Goal: Task Accomplishment & Management: Manage account settings

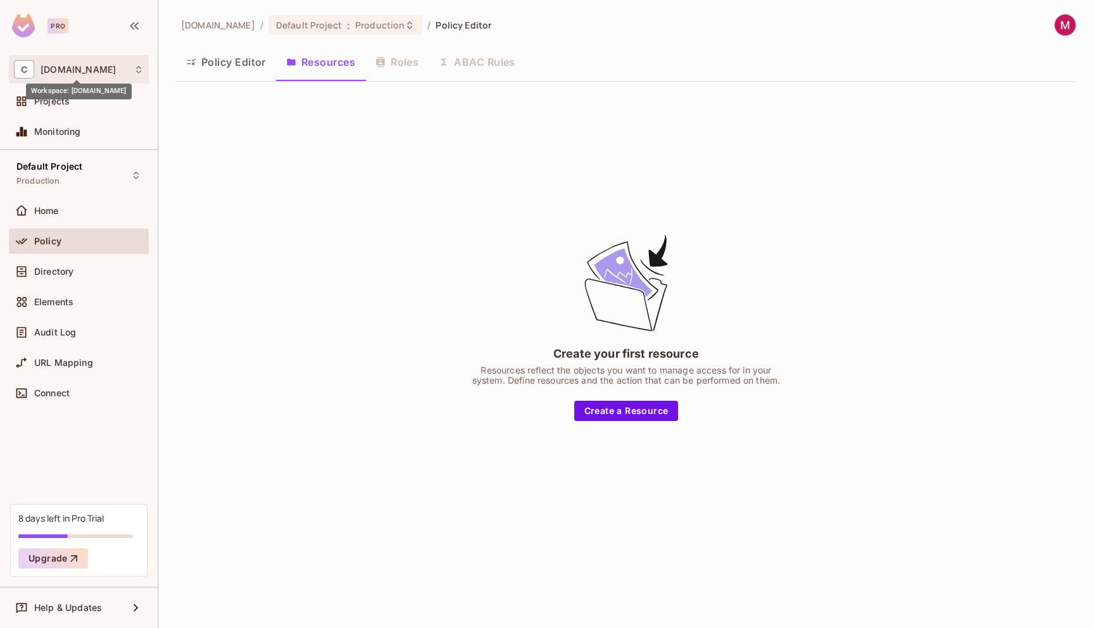
click at [100, 71] on span "[DOMAIN_NAME]" at bounding box center [78, 70] width 75 height 10
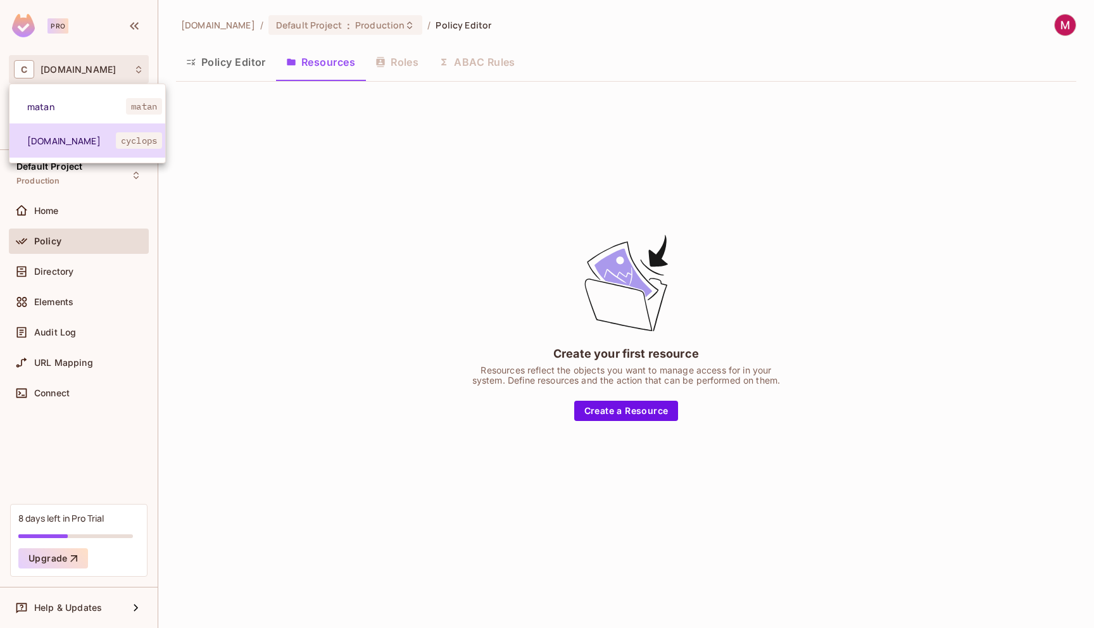
click at [45, 139] on span "[DOMAIN_NAME]" at bounding box center [71, 141] width 89 height 12
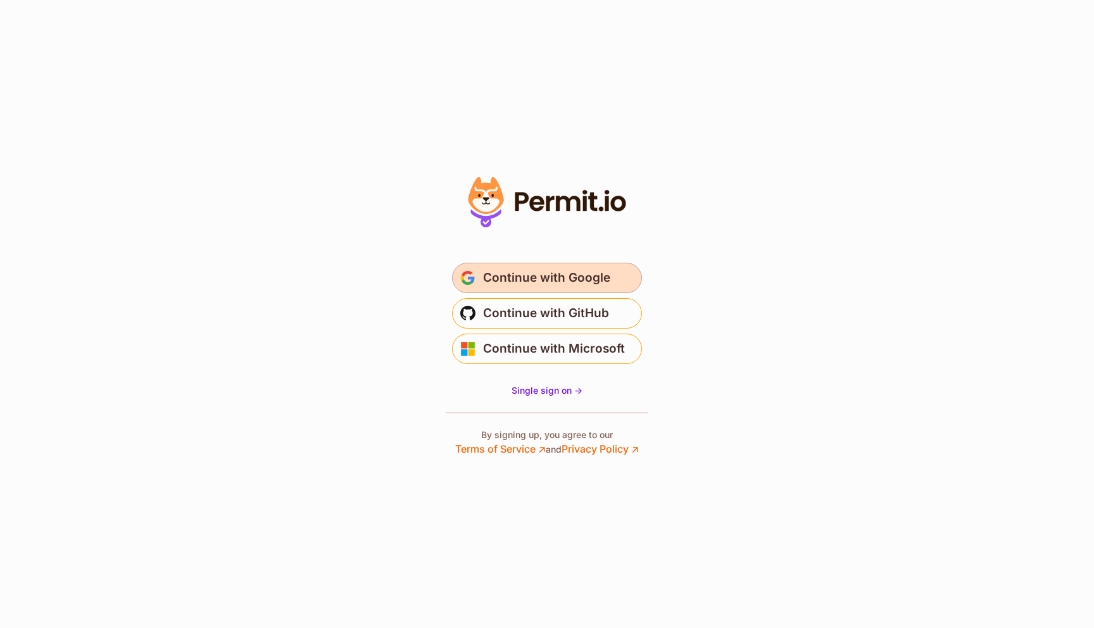
click at [511, 287] on span "Continue with Google" at bounding box center [546, 278] width 127 height 20
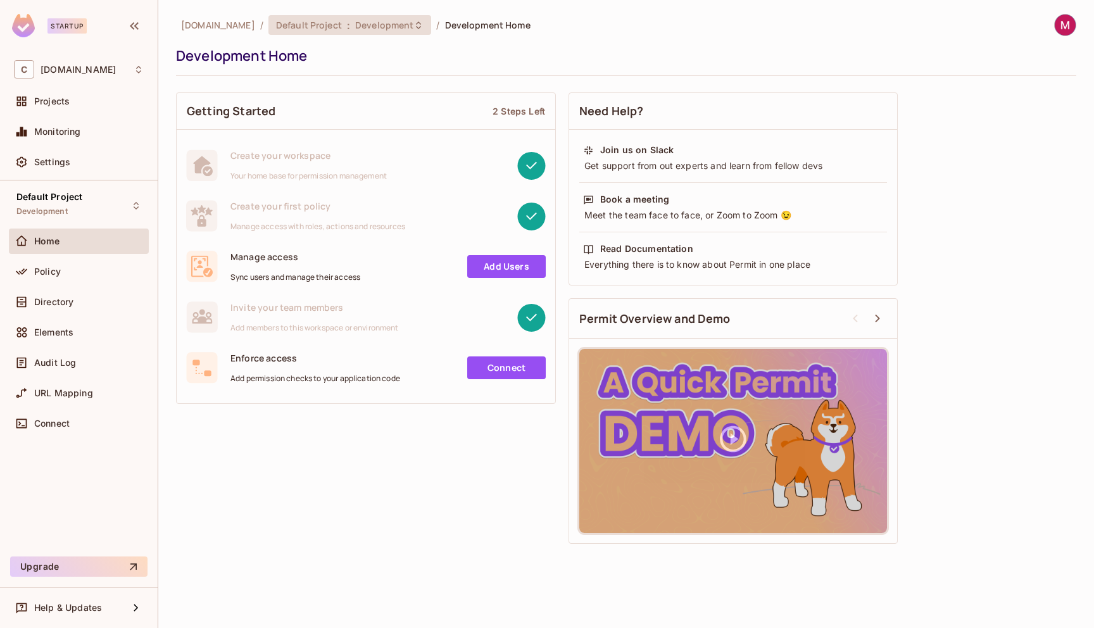
click at [355, 18] on div "Default Project : Development" at bounding box center [349, 25] width 163 height 20
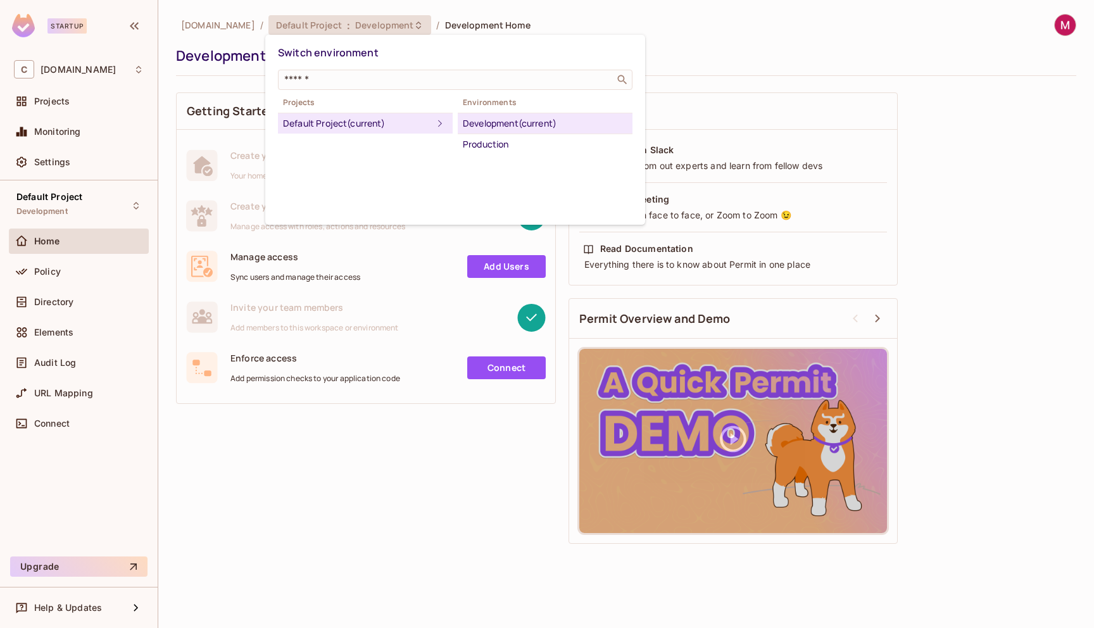
click at [67, 96] on div at bounding box center [547, 314] width 1094 height 628
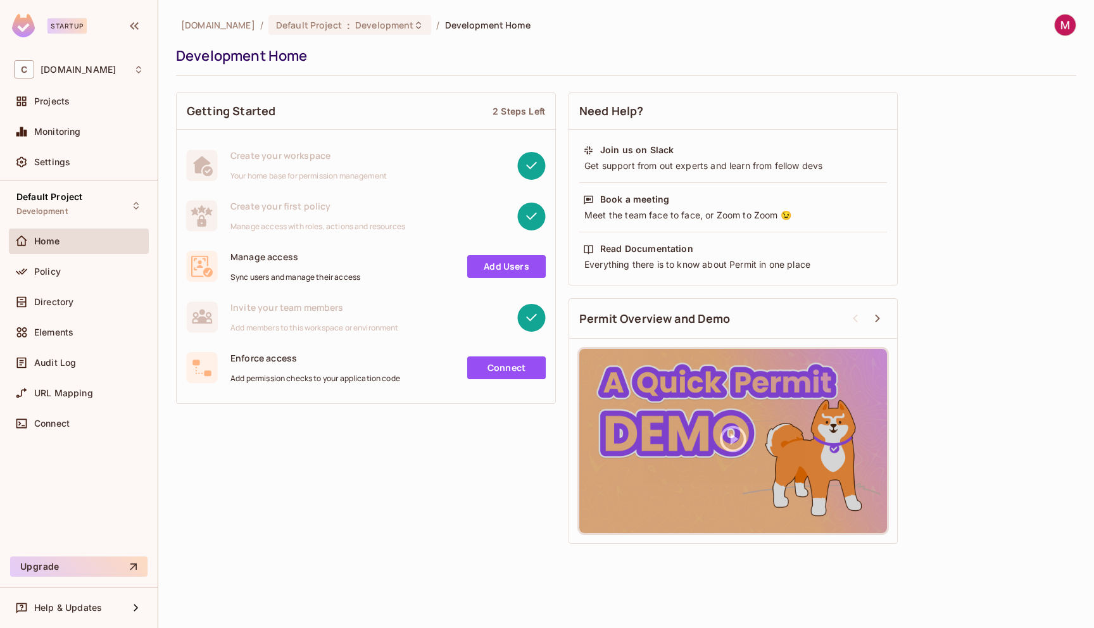
click at [59, 104] on div "Switch environment ​ Projects Default Project (current) Environments Developmen…" at bounding box center [547, 314] width 1094 height 628
click at [59, 104] on span "Projects" at bounding box center [51, 101] width 35 height 10
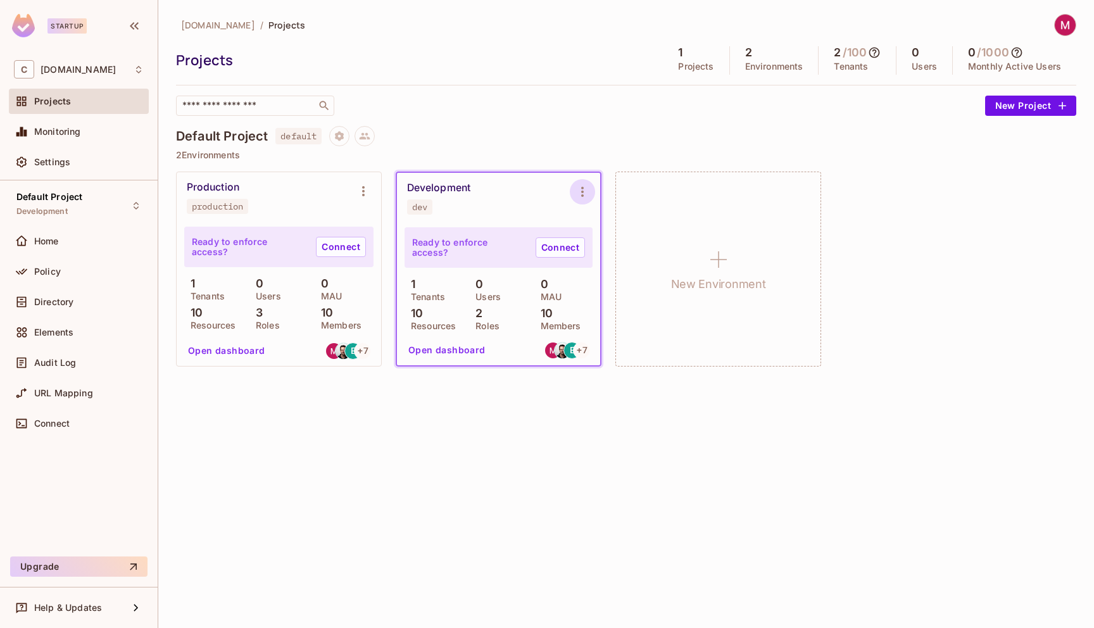
click at [579, 194] on icon "Environment settings" at bounding box center [582, 191] width 15 height 15
click at [644, 244] on div "Copy API Key" at bounding box center [647, 244] width 59 height 13
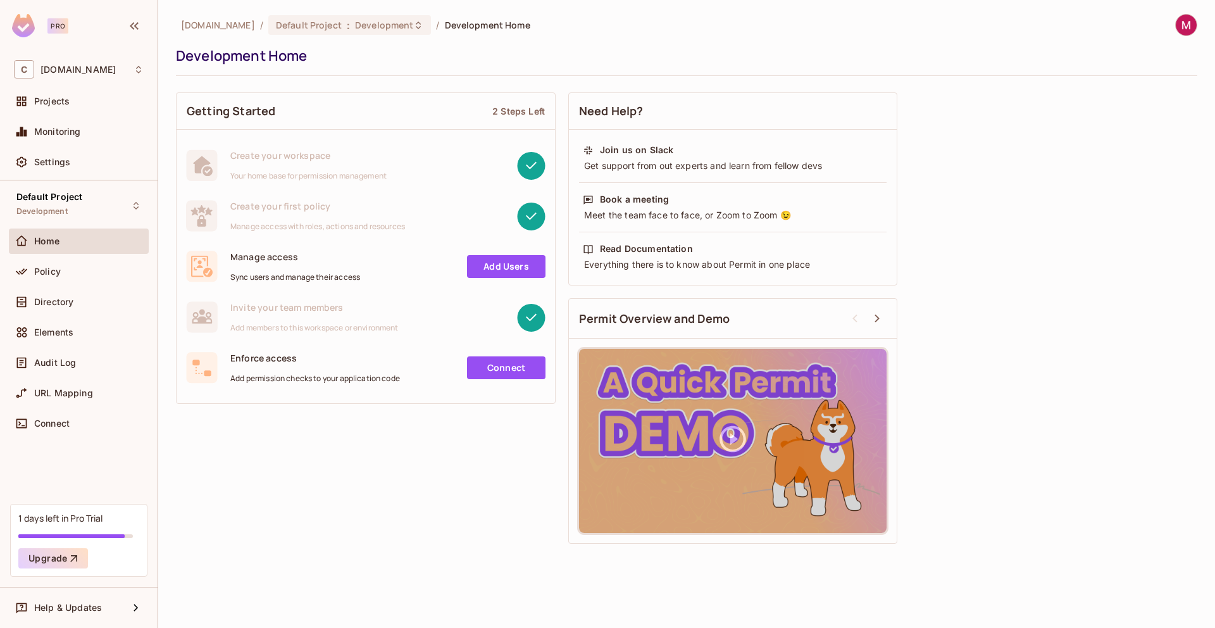
click at [56, 247] on div "Home" at bounding box center [79, 241] width 130 height 15
click at [59, 273] on span "Policy" at bounding box center [47, 271] width 27 height 10
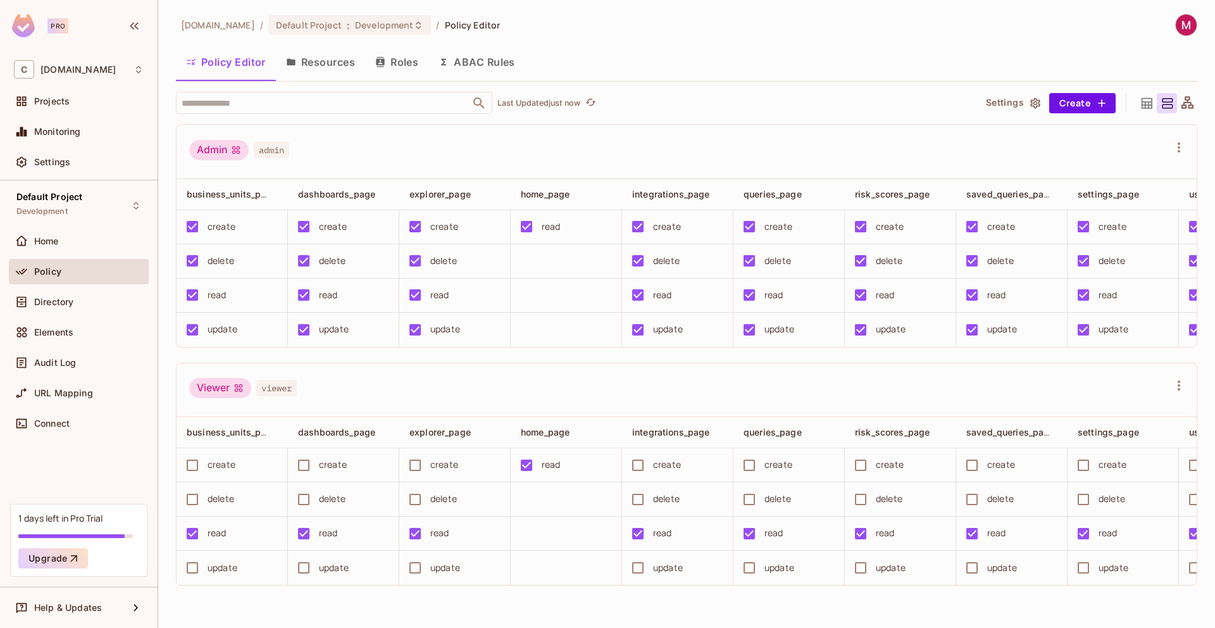
scroll to position [1, 0]
click at [318, 356] on div "Admin admin business_units_page dashboards_page explorer_page home_page integra…" at bounding box center [687, 354] width 1022 height 461
drag, startPoint x: 387, startPoint y: 354, endPoint x: 410, endPoint y: 354, distance: 22.8
click at [410, 354] on div "Admin admin business_units_page dashboards_page explorer_page home_page integra…" at bounding box center [687, 354] width 1022 height 461
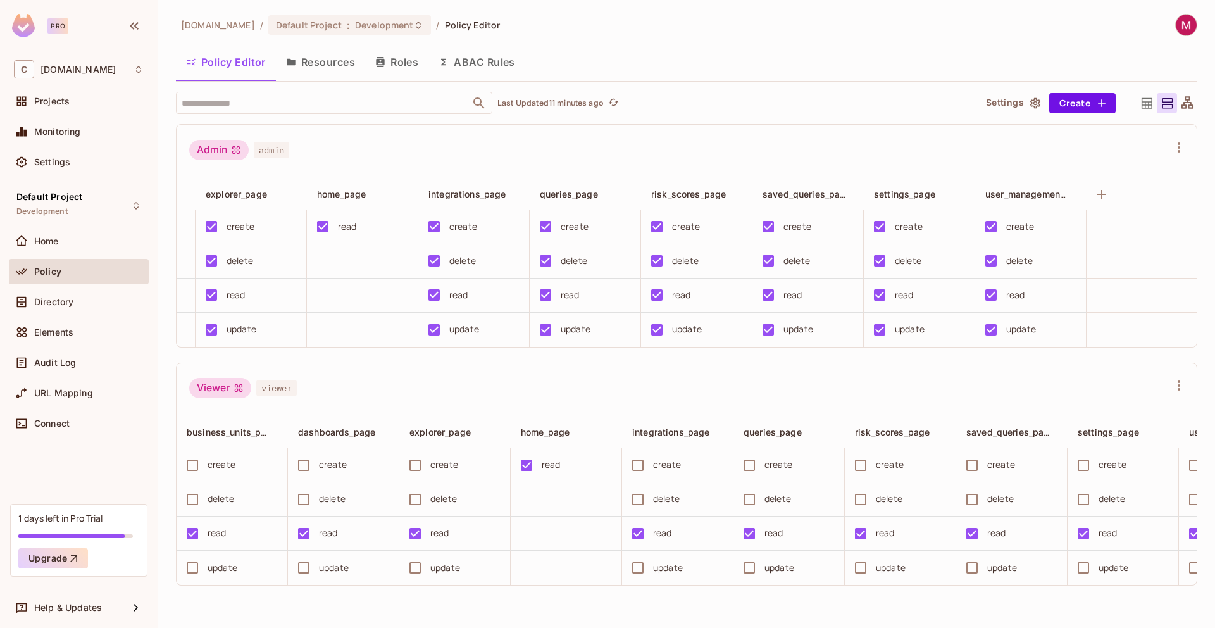
scroll to position [0, 224]
click at [787, 367] on div "Viewer viewer" at bounding box center [687, 390] width 1020 height 54
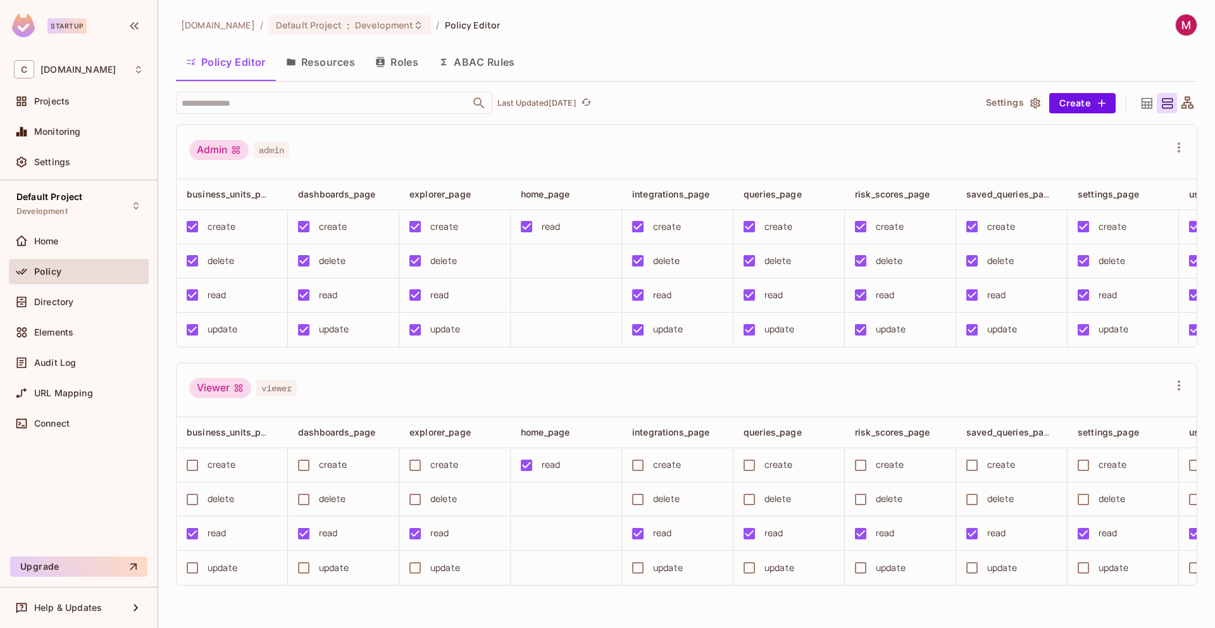
click at [408, 368] on div "Admin admin business_units_page dashboards_page explorer_page home_page integra…" at bounding box center [687, 354] width 1022 height 461
click at [404, 366] on div "Admin admin business_units_page dashboards_page explorer_page home_page integra…" at bounding box center [687, 354] width 1022 height 461
click at [447, 199] on div "explorer_page" at bounding box center [452, 194] width 84 height 13
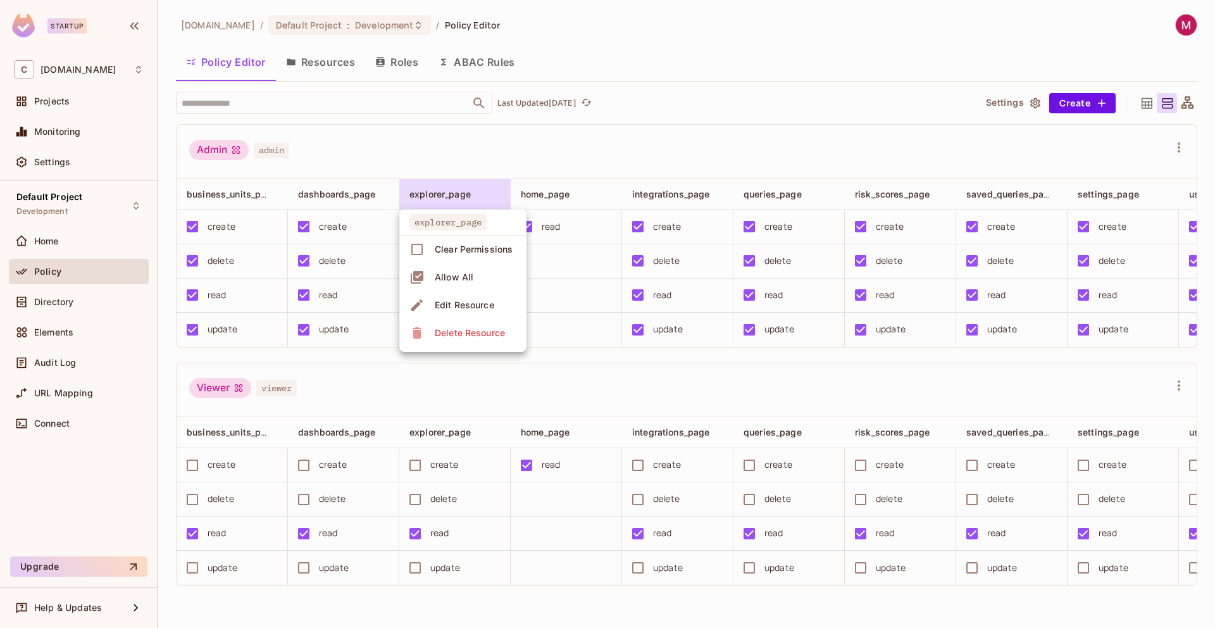
click at [469, 304] on div "Edit Resource" at bounding box center [464, 305] width 59 height 13
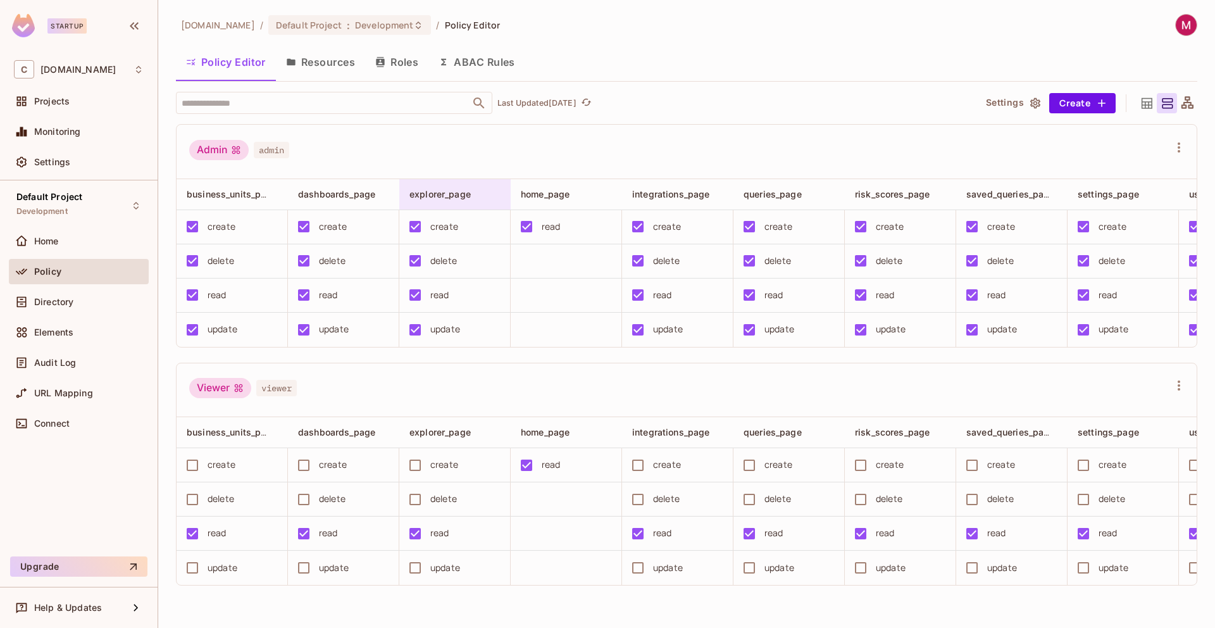
click at [454, 201] on div "explorer_page" at bounding box center [459, 194] width 99 height 15
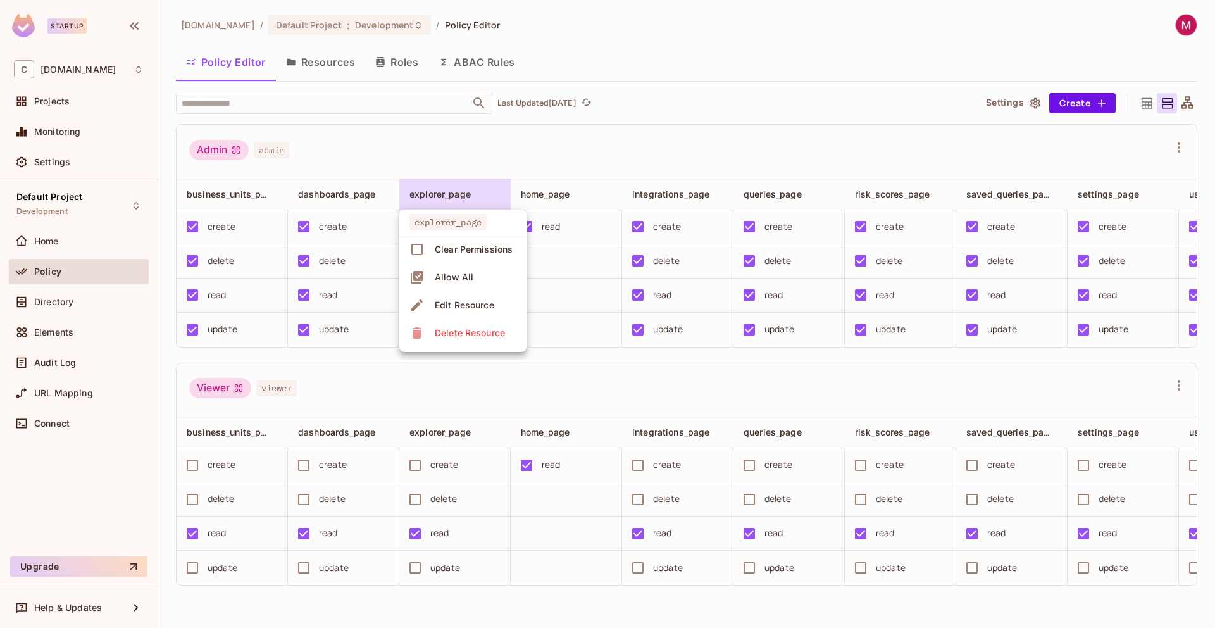
click at [454, 201] on div at bounding box center [607, 314] width 1215 height 628
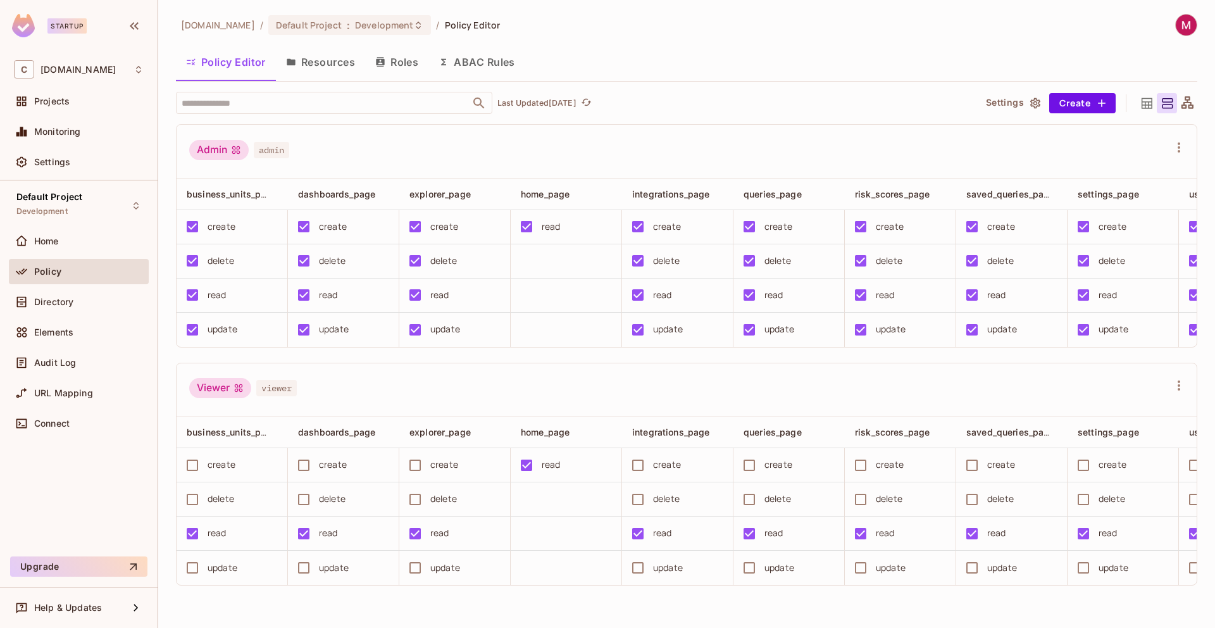
click at [647, 146] on div "Admin admin" at bounding box center [679, 152] width 980 height 24
click at [491, 203] on div "explorer_page" at bounding box center [454, 194] width 111 height 30
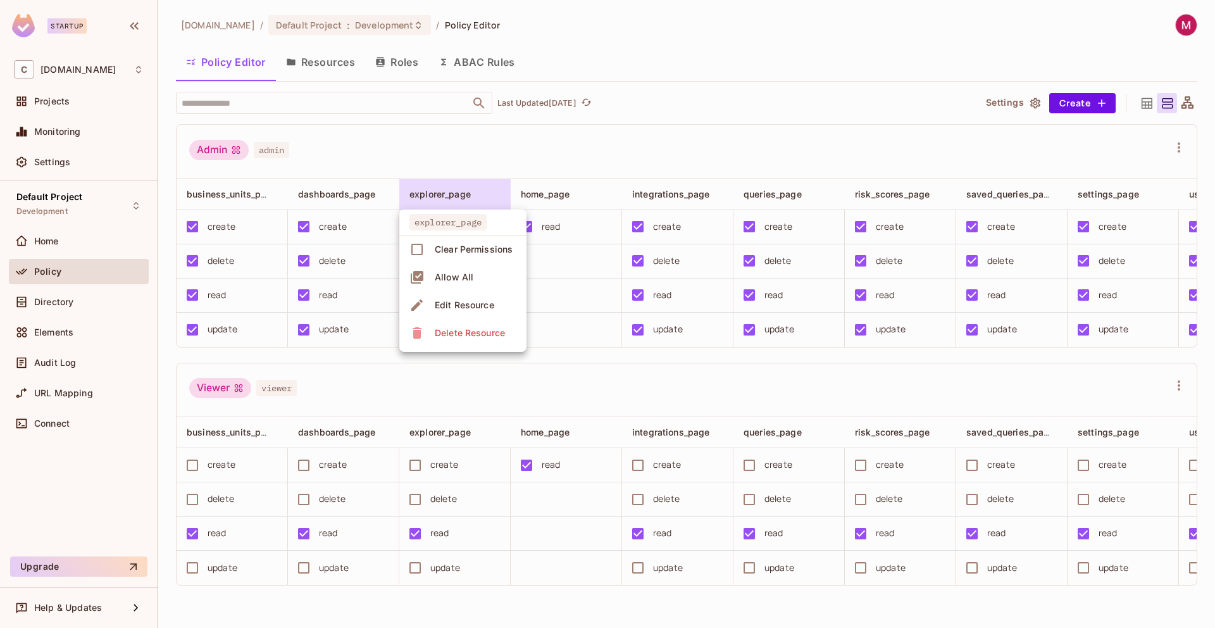
click at [482, 313] on span "Edit Resource" at bounding box center [464, 305] width 67 height 20
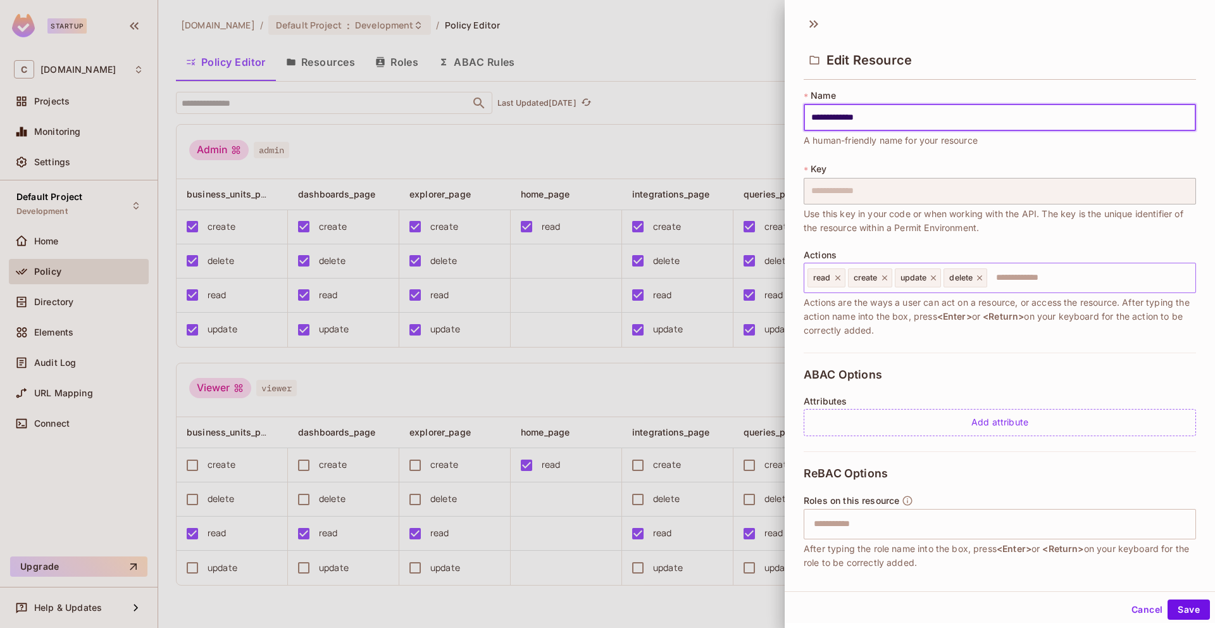
click at [982, 277] on icon at bounding box center [979, 277] width 9 height 9
click at [935, 280] on icon at bounding box center [933, 277] width 9 height 9
click at [886, 278] on icon at bounding box center [884, 277] width 9 height 9
click at [1189, 615] on button "Save" at bounding box center [1189, 609] width 42 height 20
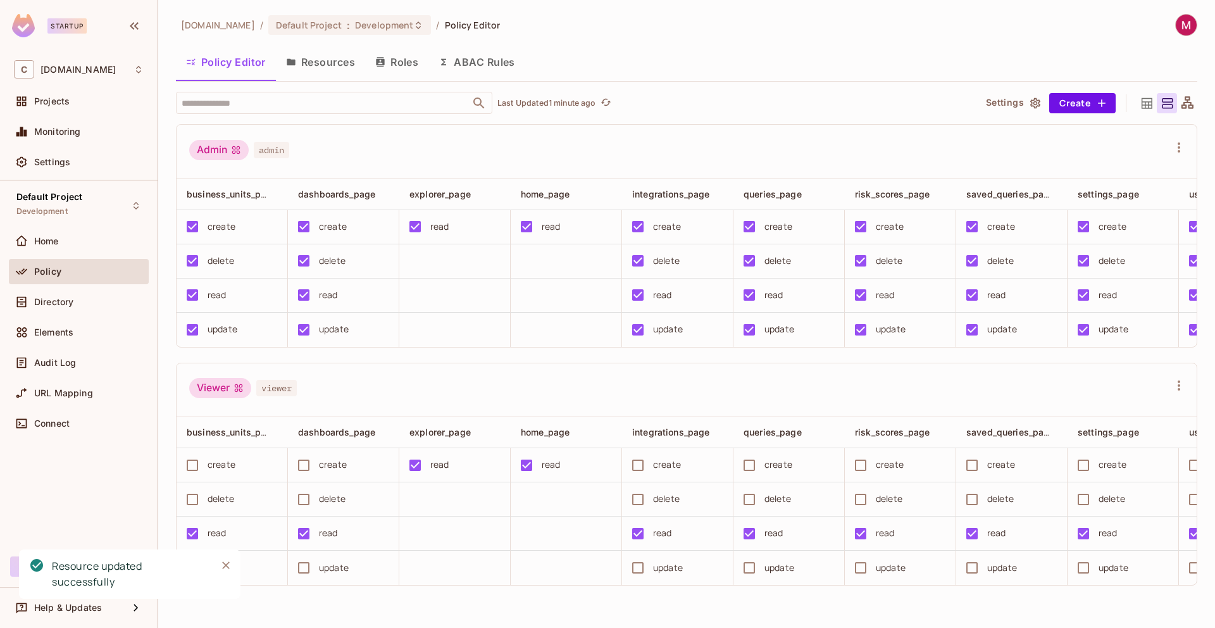
click at [462, 156] on div "Admin admin" at bounding box center [679, 152] width 980 height 24
click at [487, 368] on div "Admin admin business_units_page dashboards_page explorer_page home_page integra…" at bounding box center [687, 354] width 1022 height 461
click at [756, 189] on span "queries_page" at bounding box center [773, 194] width 58 height 11
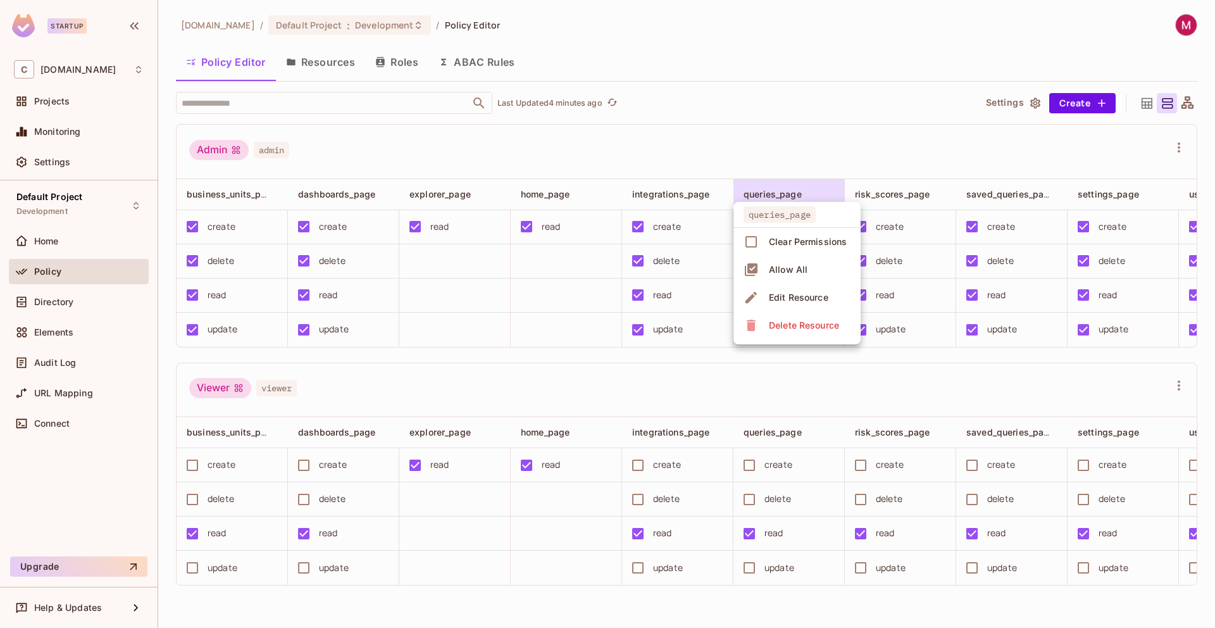
click at [786, 301] on div "Edit Resource" at bounding box center [798, 297] width 59 height 13
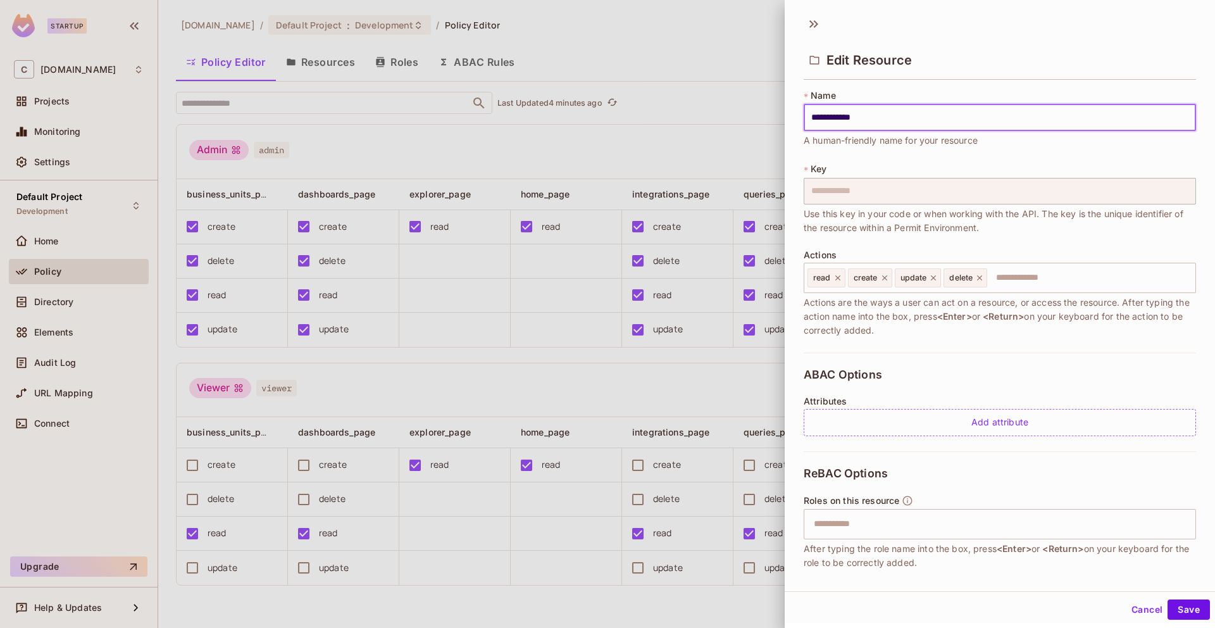
drag, startPoint x: 881, startPoint y: 117, endPoint x: 847, endPoint y: 117, distance: 34.2
click at [847, 117] on input "**********" at bounding box center [1000, 117] width 392 height 27
click at [812, 119] on input "**********" at bounding box center [1000, 117] width 392 height 27
drag, startPoint x: 877, startPoint y: 118, endPoint x: 910, endPoint y: 116, distance: 33.0
click at [910, 116] on input "**********" at bounding box center [1000, 117] width 392 height 27
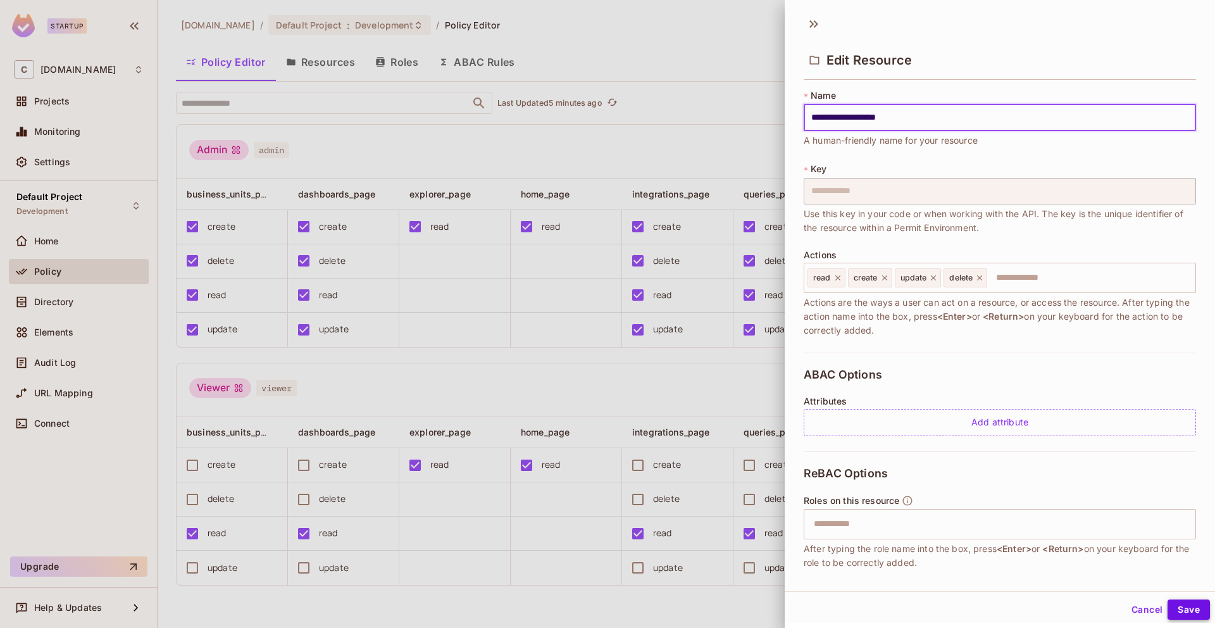
type input "**********"
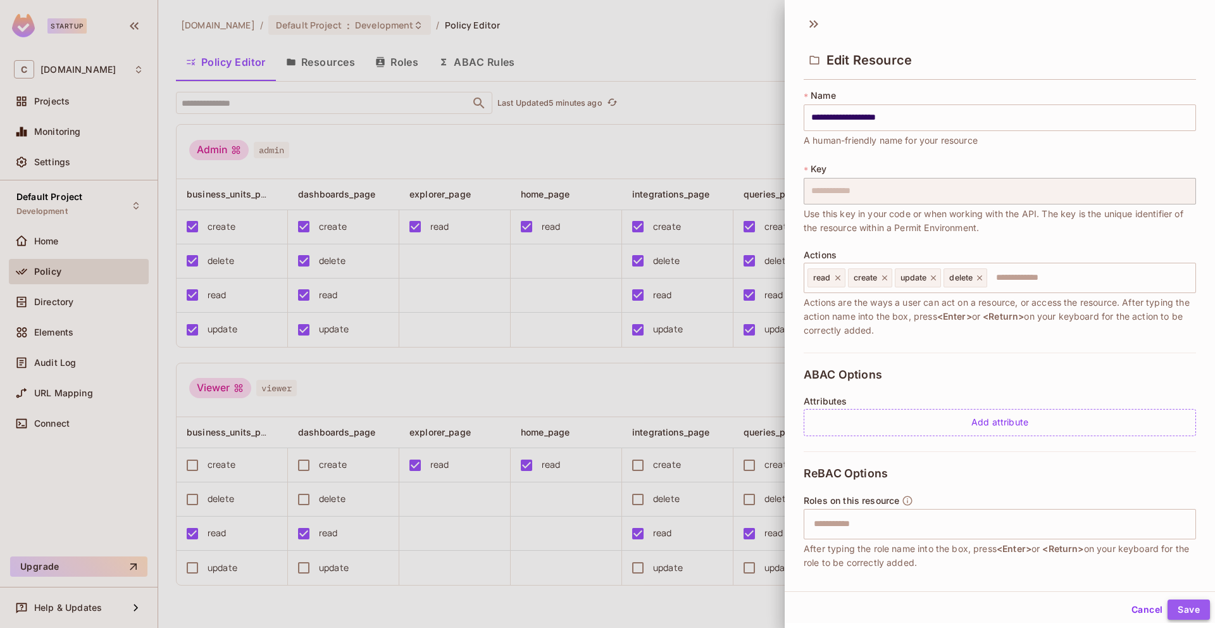
click at [1184, 608] on button "Save" at bounding box center [1189, 609] width 42 height 20
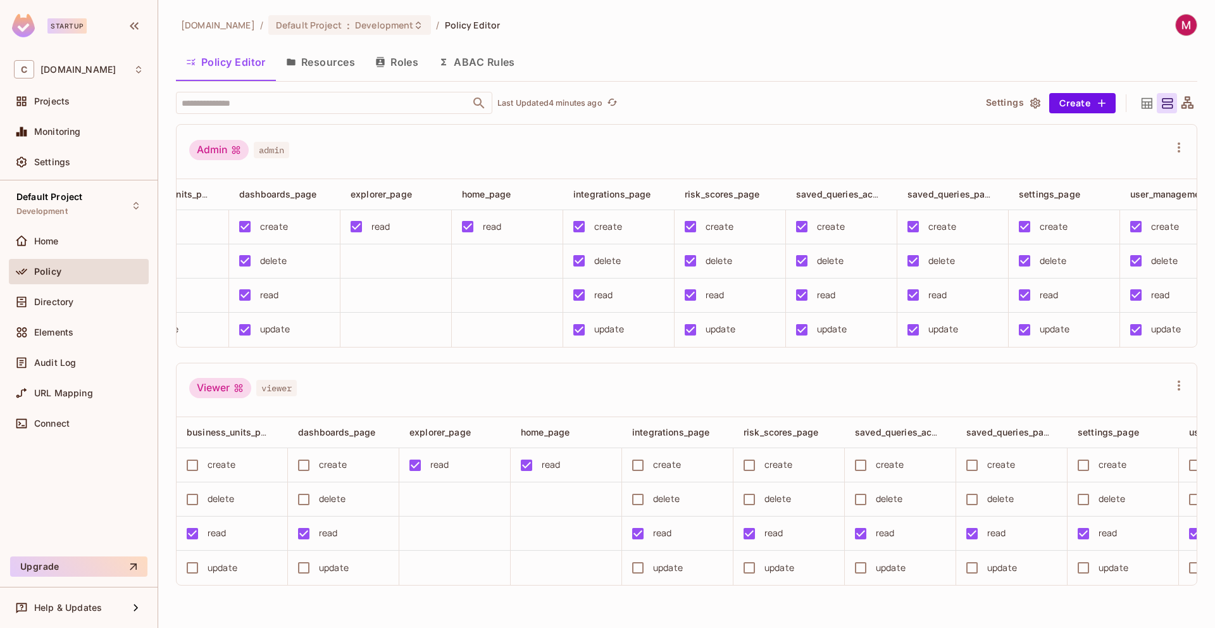
scroll to position [0, 84]
